Goal: Find specific page/section: Find specific page/section

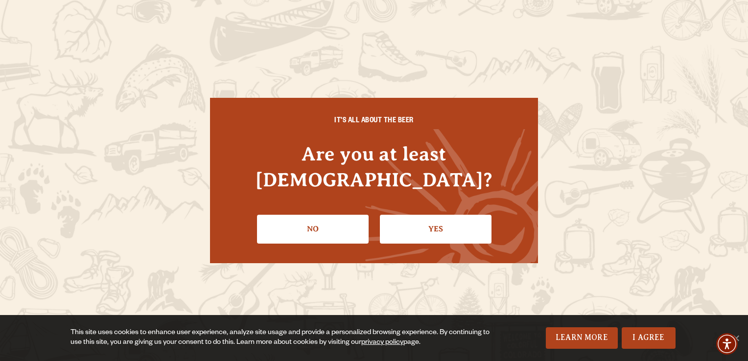
click at [442, 220] on link "Yes" at bounding box center [436, 229] width 112 height 28
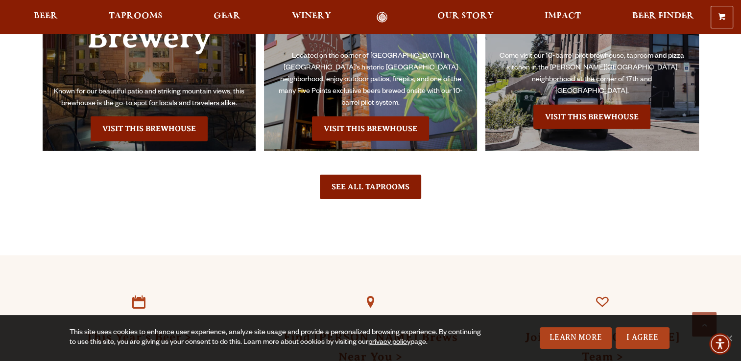
scroll to position [2154, 0]
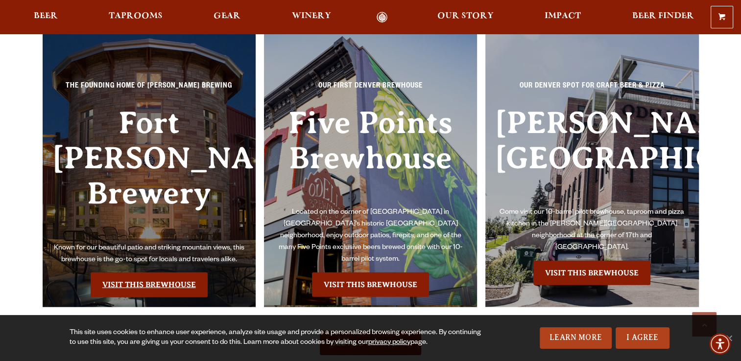
click at [166, 273] on link "Visit this Brewhouse" at bounding box center [149, 285] width 117 height 24
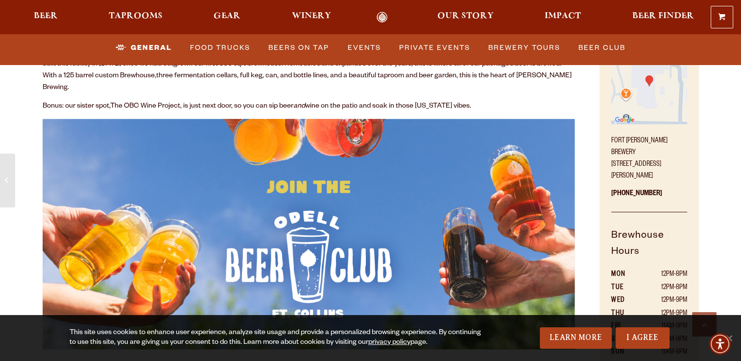
scroll to position [294, 0]
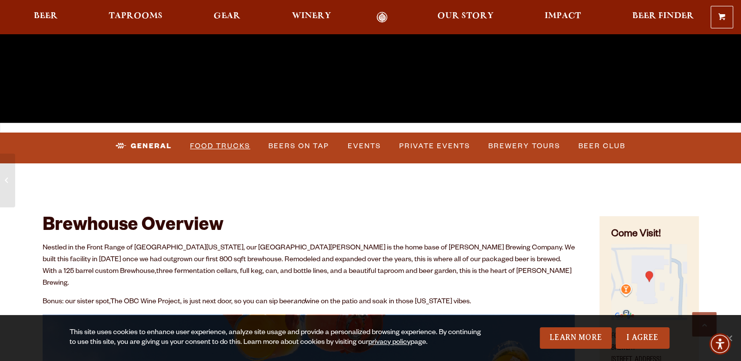
click at [218, 146] on link "Food Trucks" at bounding box center [220, 146] width 68 height 23
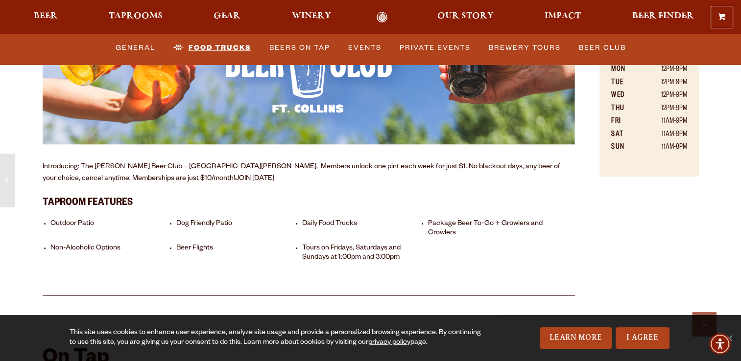
scroll to position [686, 0]
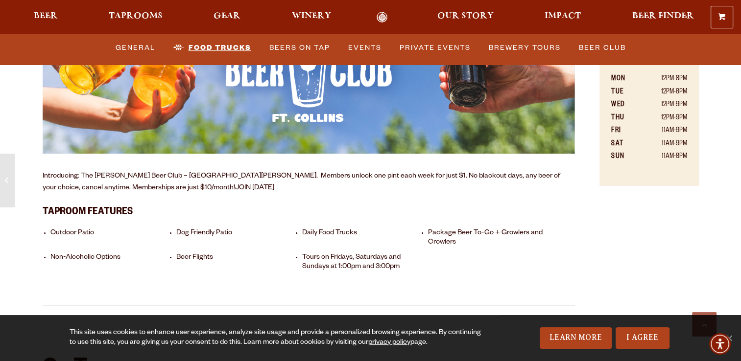
click at [204, 48] on link "Food Trucks" at bounding box center [212, 48] width 86 height 23
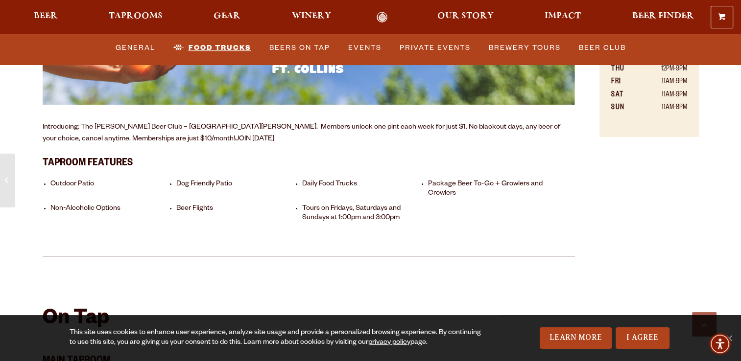
scroll to position [1077, 0]
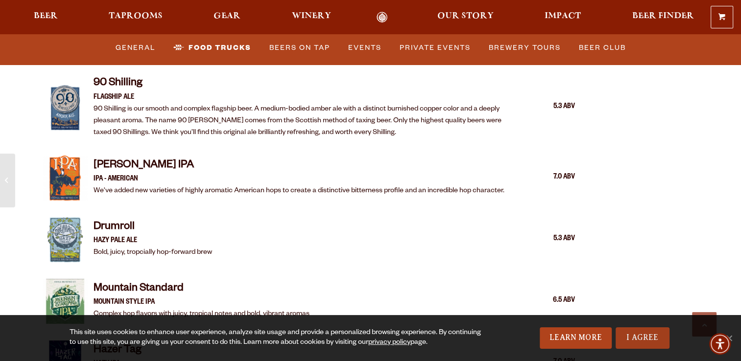
click at [642, 340] on link "I Agree" at bounding box center [642, 339] width 54 height 22
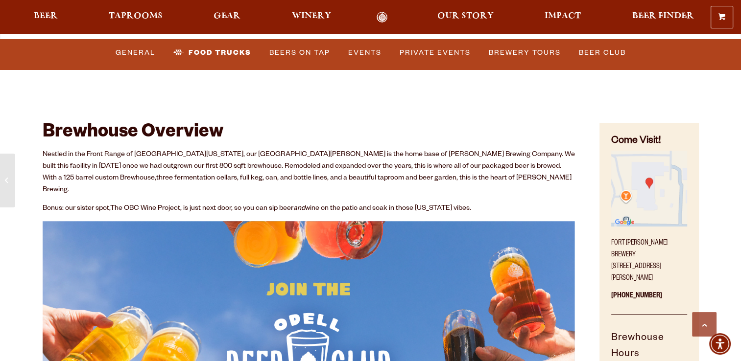
scroll to position [245, 0]
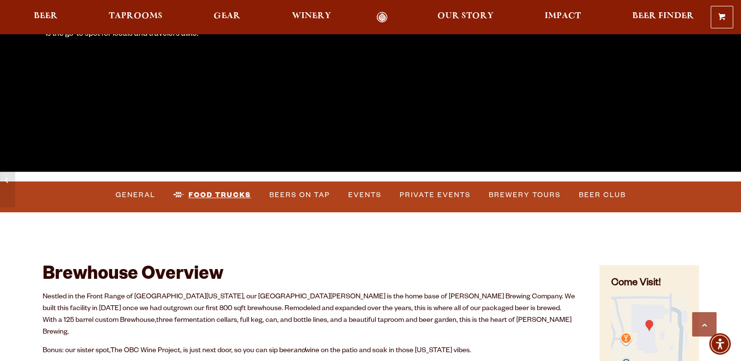
click at [225, 193] on link "Food Trucks" at bounding box center [212, 195] width 86 height 23
click at [222, 197] on link "Food Trucks" at bounding box center [212, 195] width 86 height 23
click at [222, 195] on link "Food Trucks" at bounding box center [212, 195] width 86 height 23
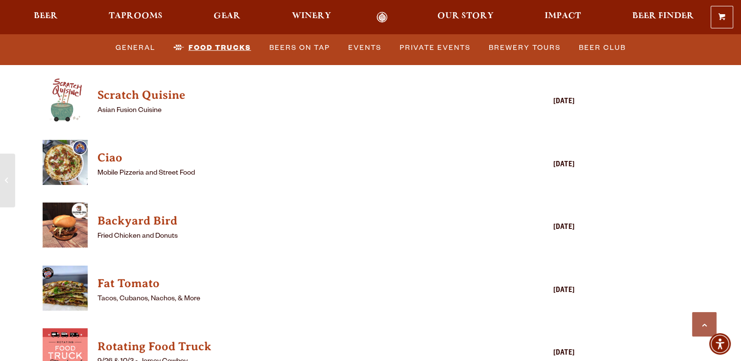
scroll to position [2448, 0]
